Goal: Task Accomplishment & Management: Manage account settings

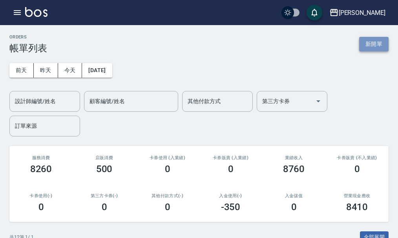
click at [371, 44] on button "新開單" at bounding box center [373, 44] width 29 height 15
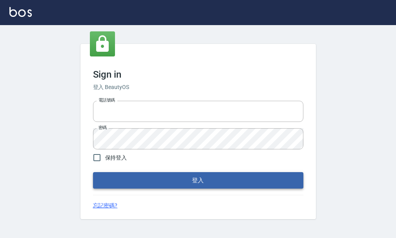
type input "25033354"
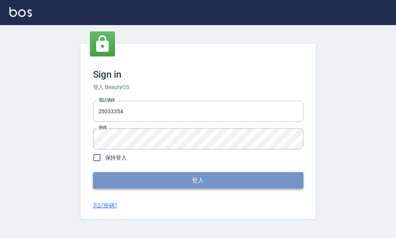
click at [206, 186] on button "登入" at bounding box center [198, 180] width 210 height 16
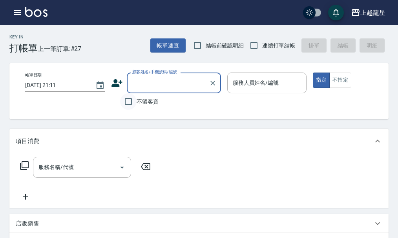
click at [131, 97] on input "不留客資" at bounding box center [128, 101] width 16 height 16
checkbox input "true"
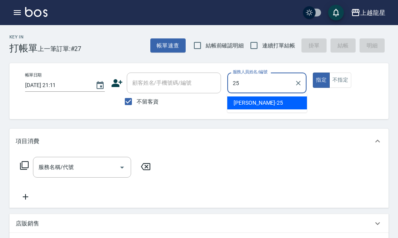
click at [271, 99] on div "淑雲 -25" at bounding box center [267, 103] width 80 height 13
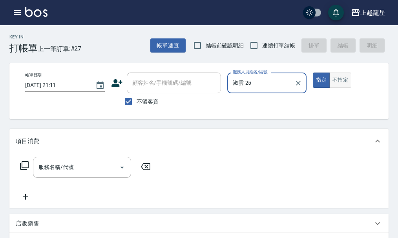
type input "淑雲-25"
click at [346, 83] on button "不指定" at bounding box center [340, 80] width 22 height 15
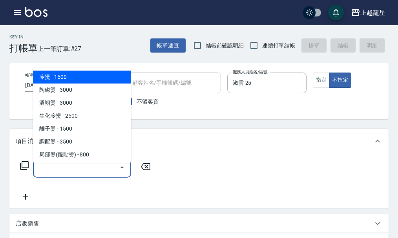
click at [98, 174] on input "服務名稱/代號" at bounding box center [75, 167] width 79 height 14
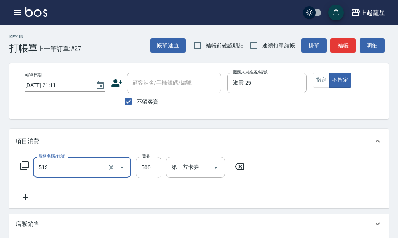
type input "SPA健康洗(513)"
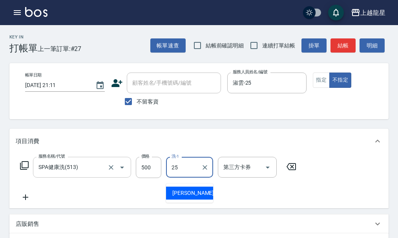
type input "淑雲-25"
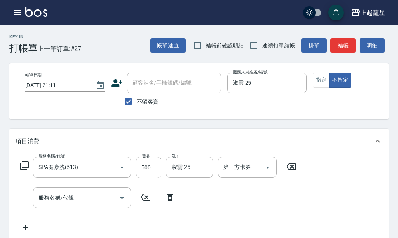
click at [167, 202] on icon at bounding box center [170, 197] width 20 height 9
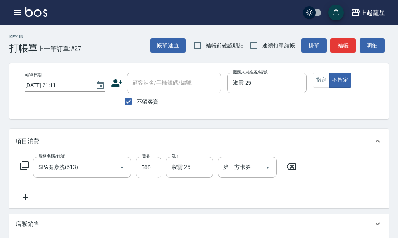
click at [20, 167] on icon at bounding box center [24, 165] width 9 height 9
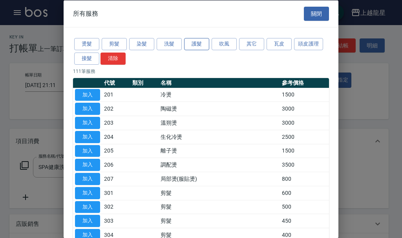
click at [206, 46] on button "護髮" at bounding box center [196, 44] width 25 height 12
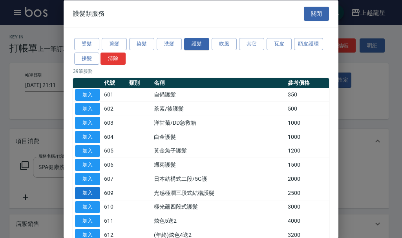
click at [93, 193] on button "加入" at bounding box center [87, 193] width 25 height 12
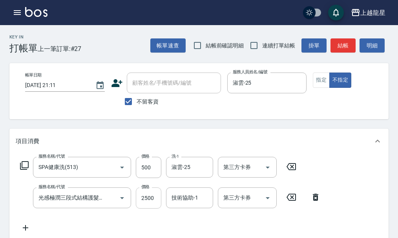
click at [150, 206] on input "2500" at bounding box center [149, 198] width 26 height 21
type input "2000"
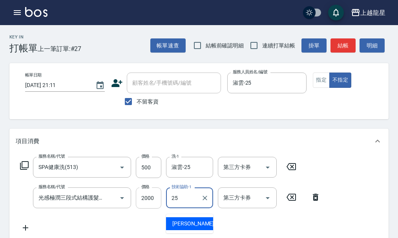
type input "淑雲-25"
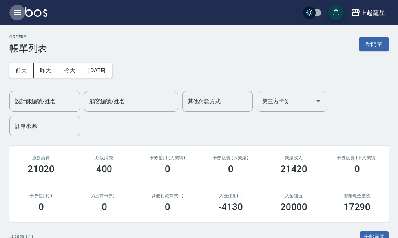
click at [18, 16] on icon "button" at bounding box center [17, 12] width 9 height 9
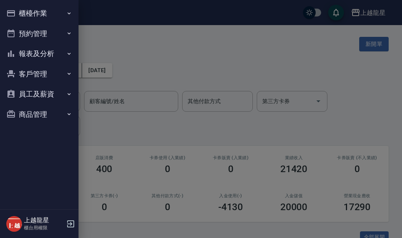
click at [56, 14] on button "櫃檯作業" at bounding box center [39, 13] width 72 height 20
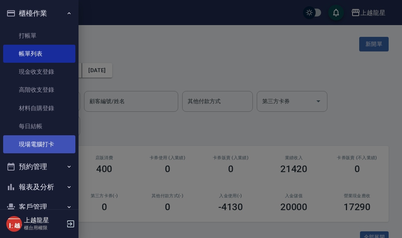
click at [42, 148] on link "現場電腦打卡" at bounding box center [39, 144] width 72 height 18
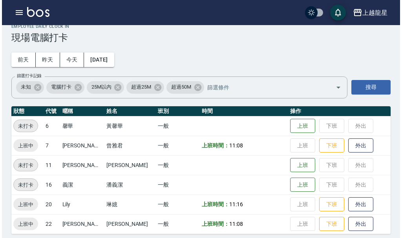
scroll to position [16, 0]
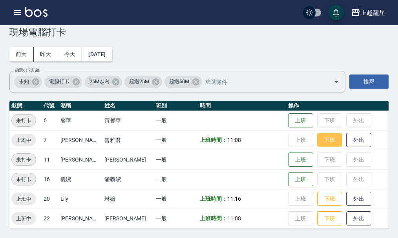
click at [317, 135] on button "下班" at bounding box center [329, 140] width 25 height 14
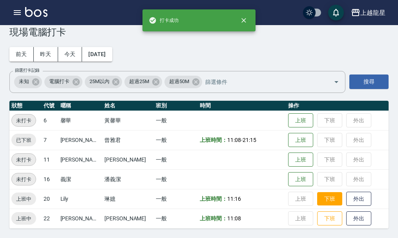
click at [318, 200] on button "下班" at bounding box center [329, 199] width 25 height 14
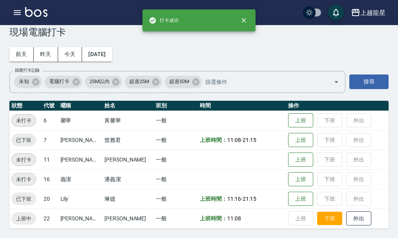
click at [327, 222] on button "下班" at bounding box center [329, 219] width 25 height 14
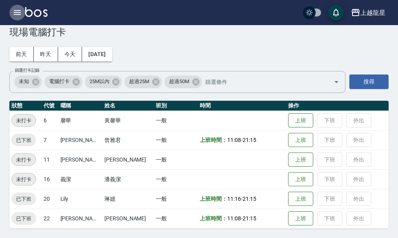
click at [21, 10] on icon "button" at bounding box center [17, 12] width 9 height 9
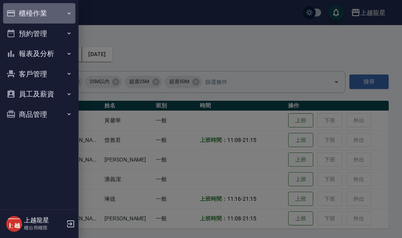
click at [44, 13] on button "櫃檯作業" at bounding box center [39, 13] width 72 height 20
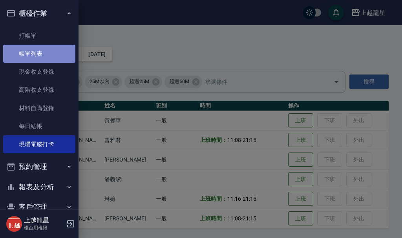
click at [51, 55] on link "帳單列表" at bounding box center [39, 54] width 72 height 18
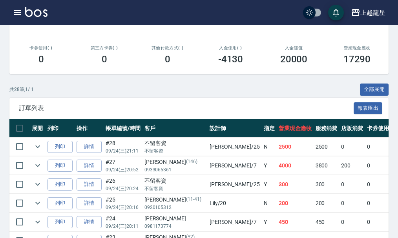
scroll to position [196, 0]
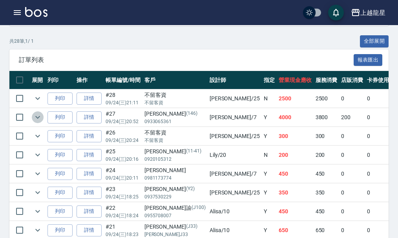
click at [38, 119] on icon "expand row" at bounding box center [37, 117] width 9 height 9
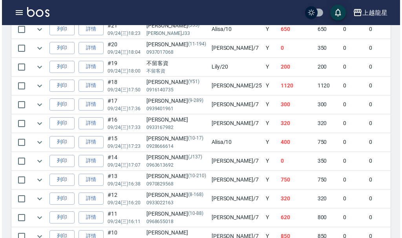
scroll to position [157, 0]
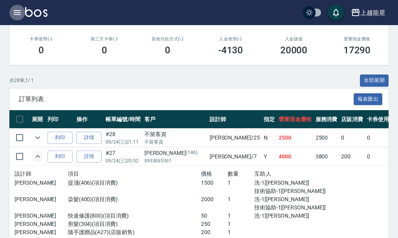
click at [17, 16] on icon "button" at bounding box center [17, 12] width 9 height 9
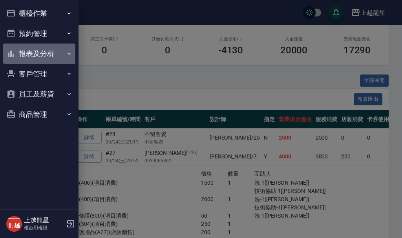
click at [52, 54] on button "報表及分析" at bounding box center [39, 54] width 72 height 20
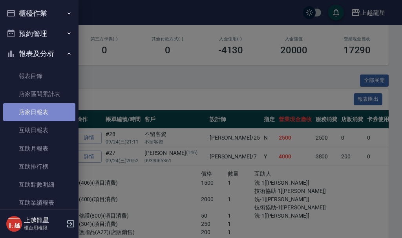
click at [55, 116] on link "店家日報表" at bounding box center [39, 112] width 72 height 18
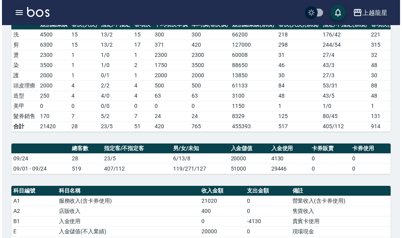
scroll to position [118, 0]
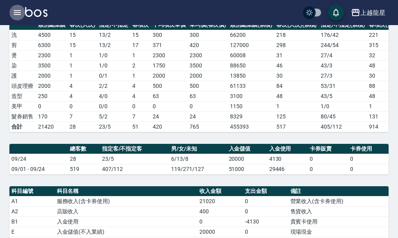
click at [18, 12] on icon "button" at bounding box center [17, 12] width 7 height 5
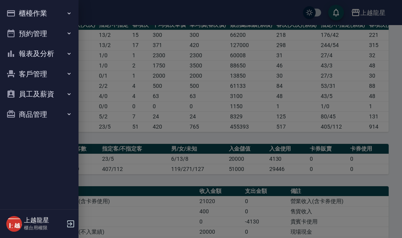
click at [41, 18] on button "櫃檯作業" at bounding box center [39, 13] width 72 height 20
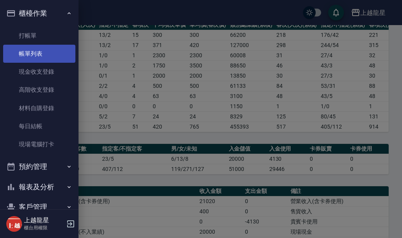
click at [35, 53] on link "帳單列表" at bounding box center [39, 54] width 72 height 18
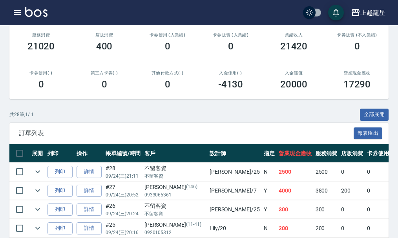
scroll to position [196, 0]
